Goal: Task Accomplishment & Management: Manage account settings

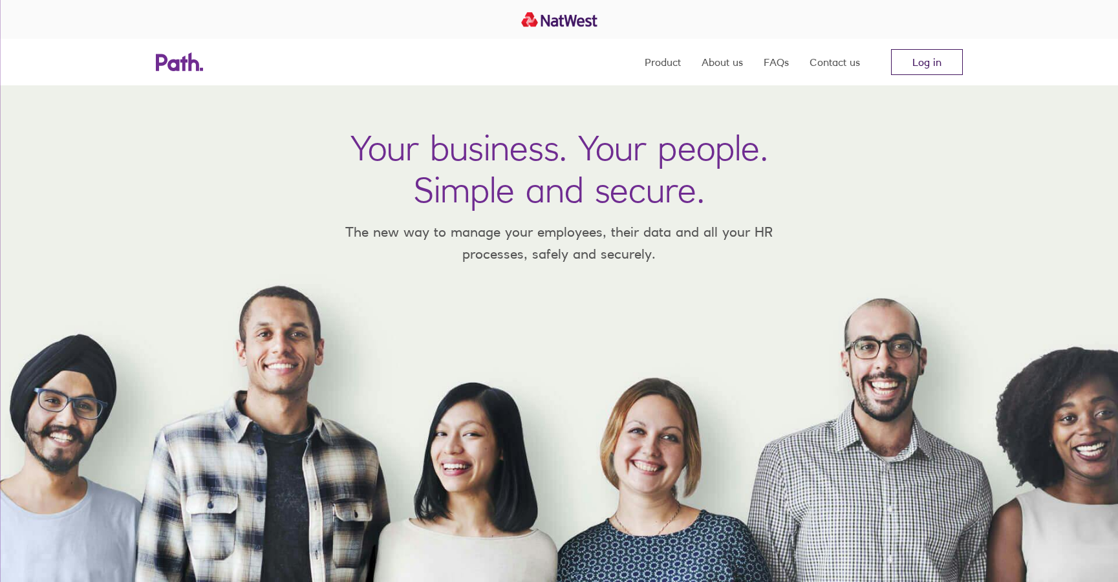
click at [916, 68] on link "Log in" at bounding box center [927, 62] width 72 height 26
click at [921, 68] on link "Log in" at bounding box center [927, 62] width 72 height 26
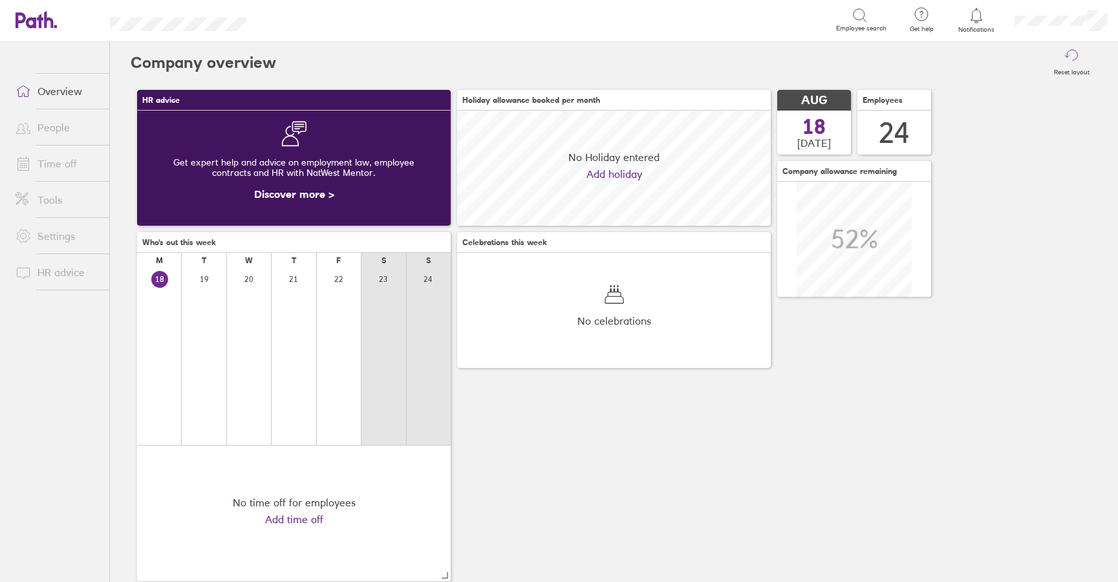
scroll to position [115, 314]
